Goal: Find specific page/section: Find specific page/section

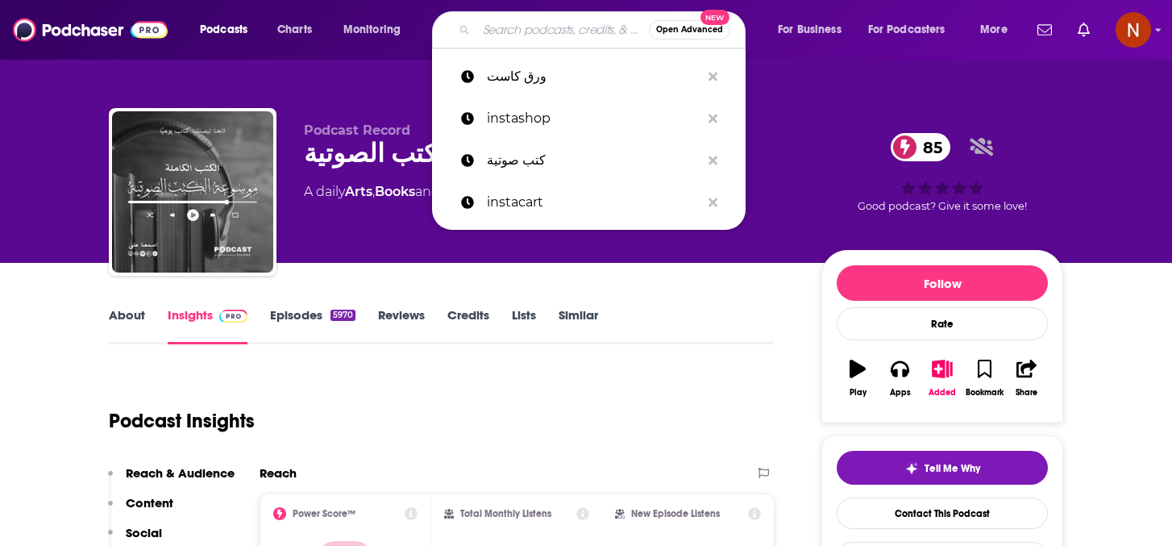
click at [550, 30] on input "Search podcasts, credits, & more..." at bounding box center [562, 30] width 172 height 26
paste input "مُلخص كتاب"
type input "مُلخص كتاب"
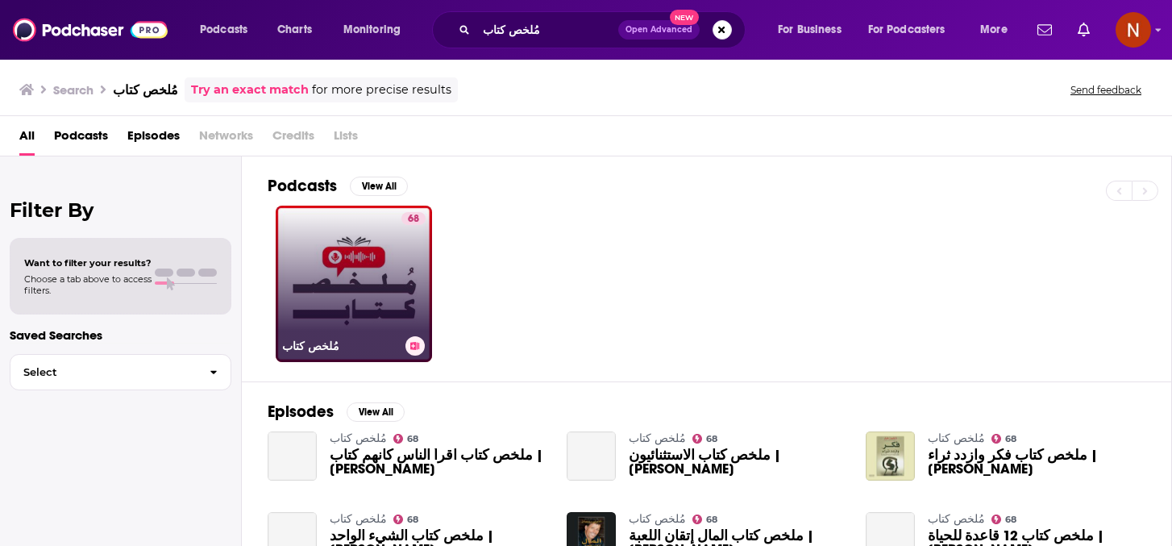
click at [318, 347] on h3 "مُلخص كتاب" at bounding box center [340, 346] width 117 height 14
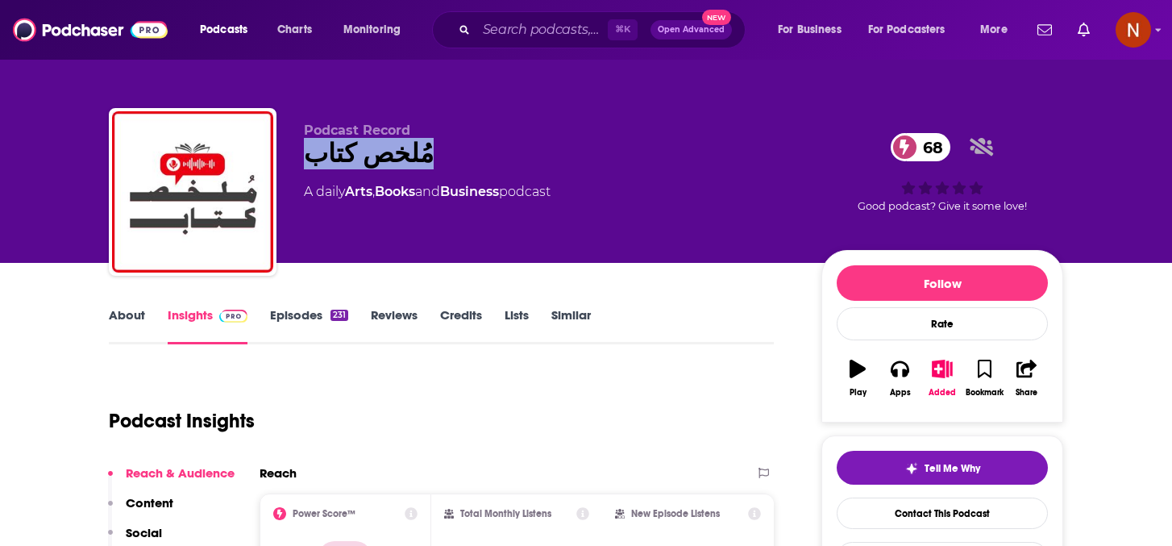
drag, startPoint x: 433, startPoint y: 156, endPoint x: 302, endPoint y: 161, distance: 130.7
click at [302, 162] on div "Podcast Record مُلخص كتاب 68 A daily Arts , Books and Business podcast 68 Good …" at bounding box center [586, 195] width 954 height 174
copy h2 "مُلخص كتاب"
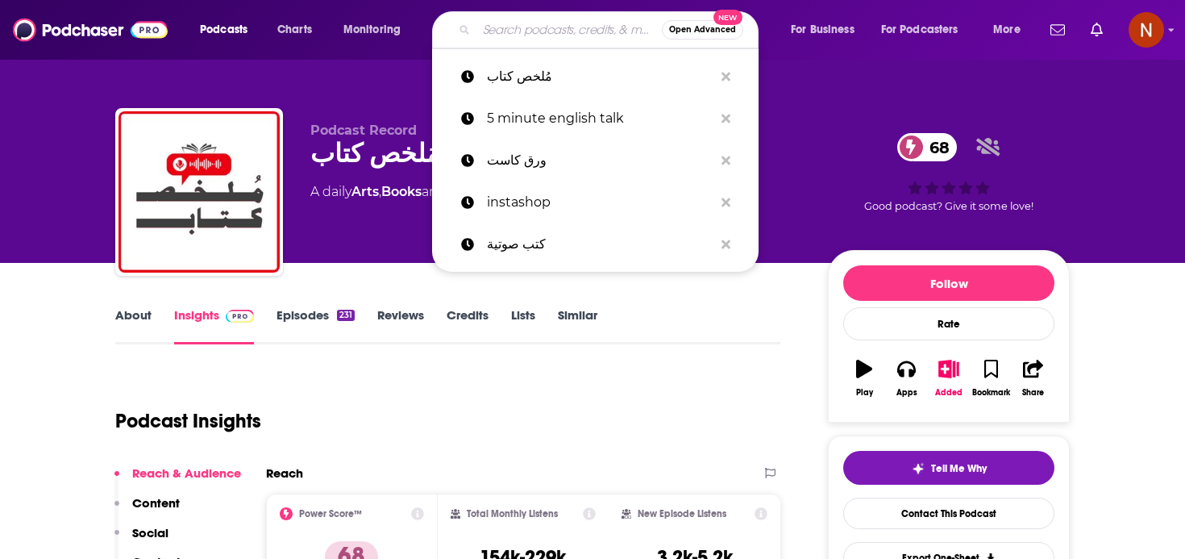
click at [608, 24] on input "Search podcasts, credits, & more..." at bounding box center [568, 30] width 185 height 26
paste input "The afikra Podcast"
type input "The afikra Podcast"
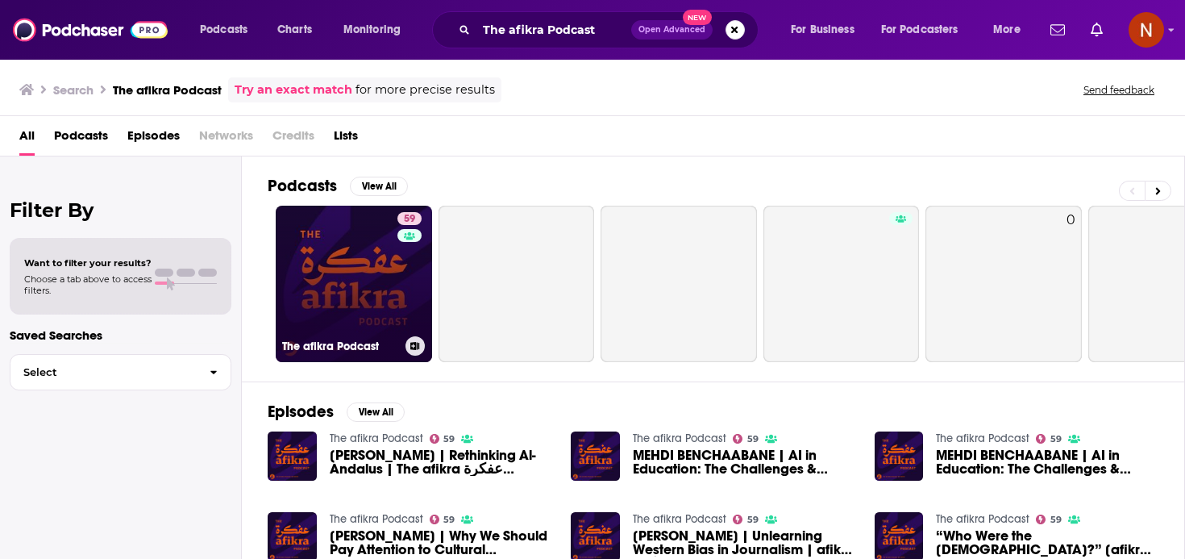
click at [325, 347] on h3 "The afikra Podcast" at bounding box center [340, 346] width 117 height 14
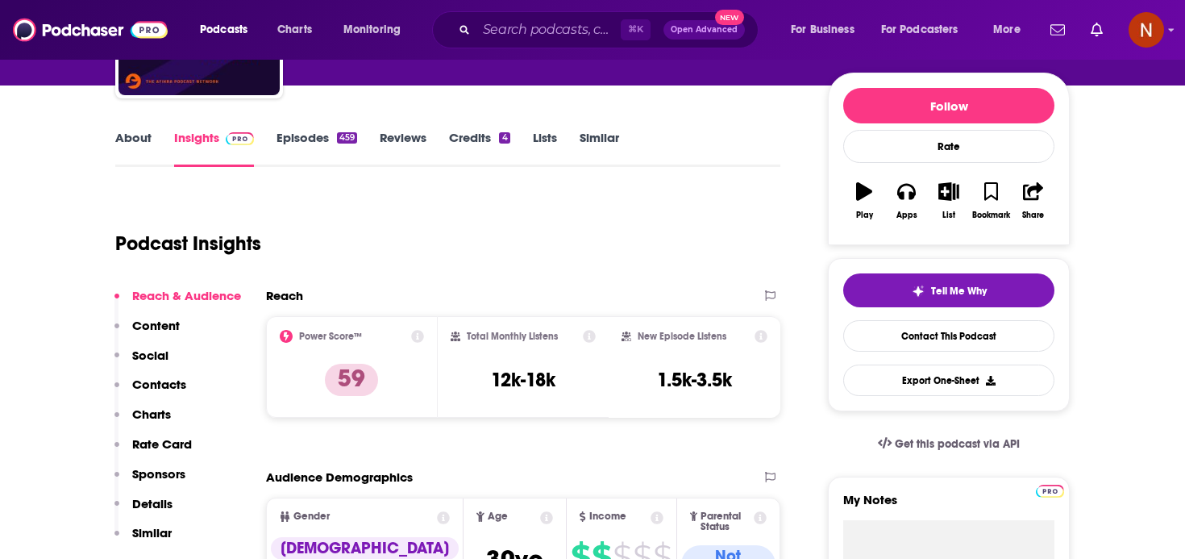
scroll to position [173, 0]
